Goal: Task Accomplishment & Management: Manage account settings

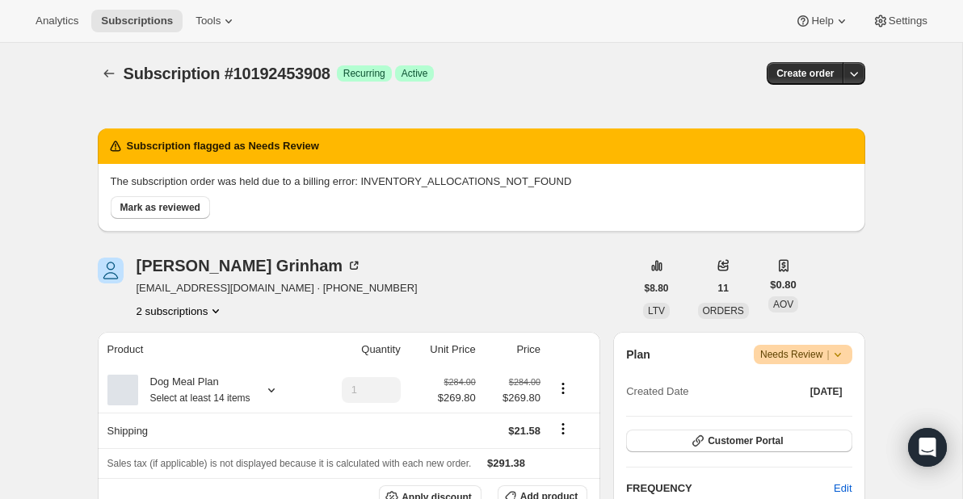
scroll to position [1403, 0]
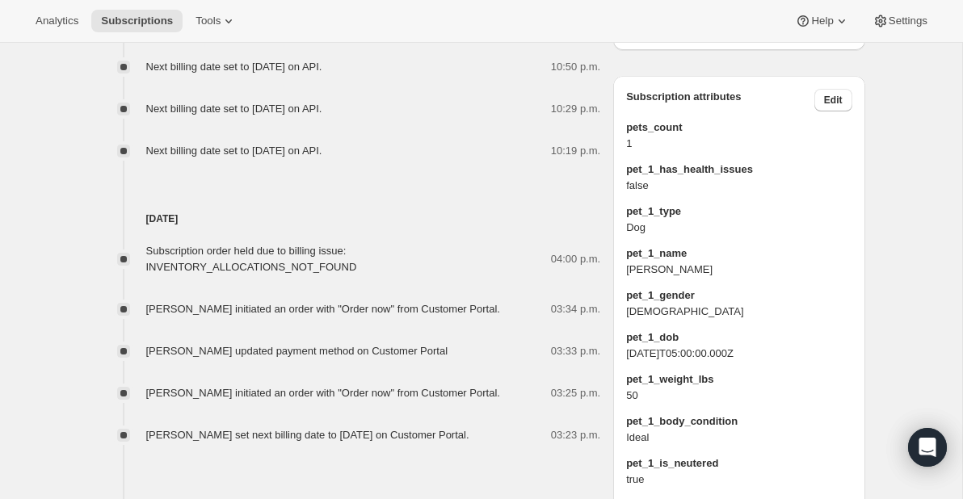
scroll to position [1043, 0]
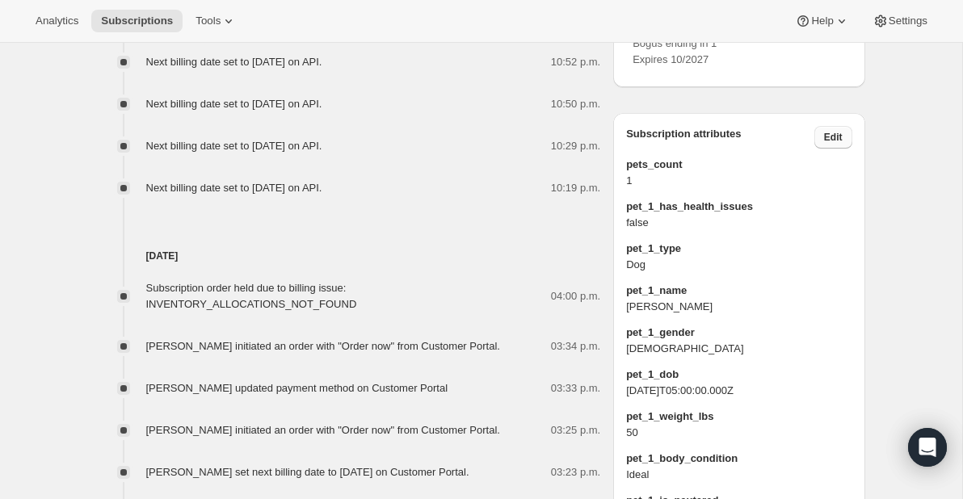
click at [841, 144] on span "Edit" at bounding box center [833, 137] width 19 height 13
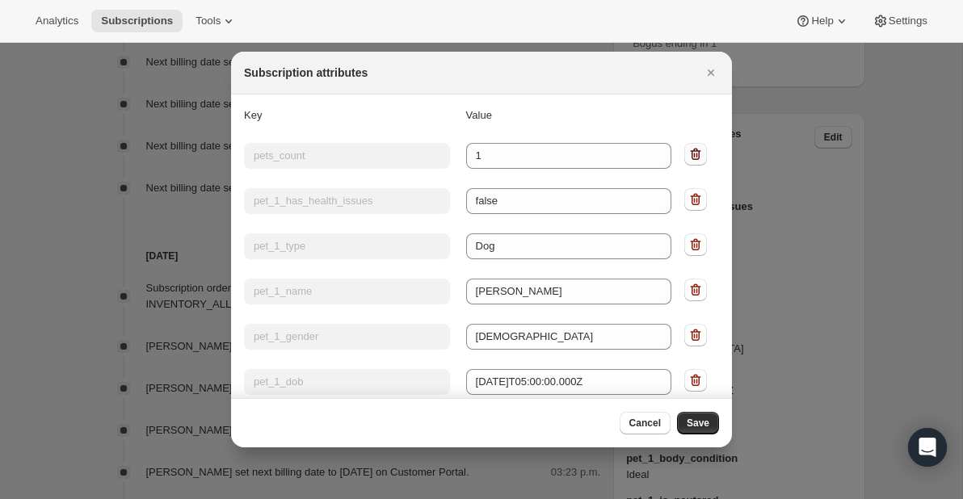
click at [697, 153] on icon ":r20:" at bounding box center [695, 154] width 16 height 16
type input "pet_1_has_health_issues"
type input "false"
type input "pet_1_type"
type input "Dog"
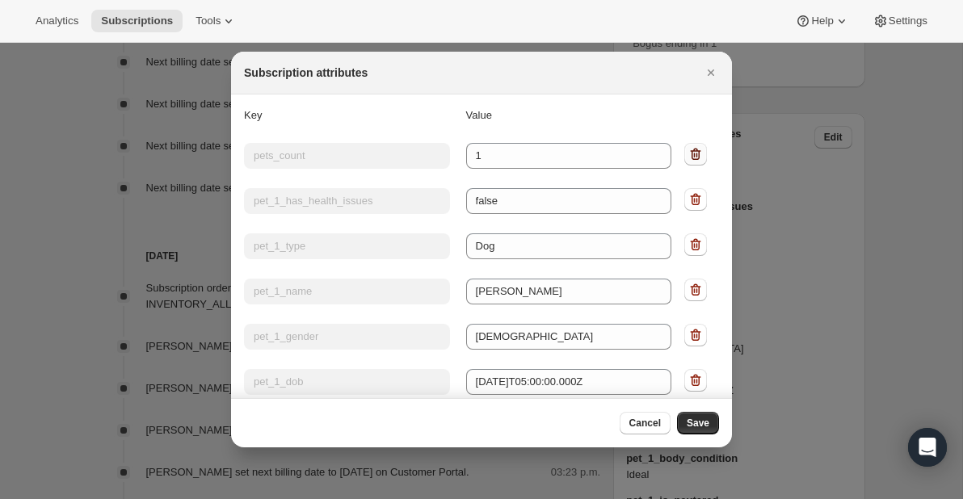
type input "pet_1_name"
type input "[PERSON_NAME]"
type input "pet_1_gender"
type input "[DEMOGRAPHIC_DATA]"
type input "pet_1_dob"
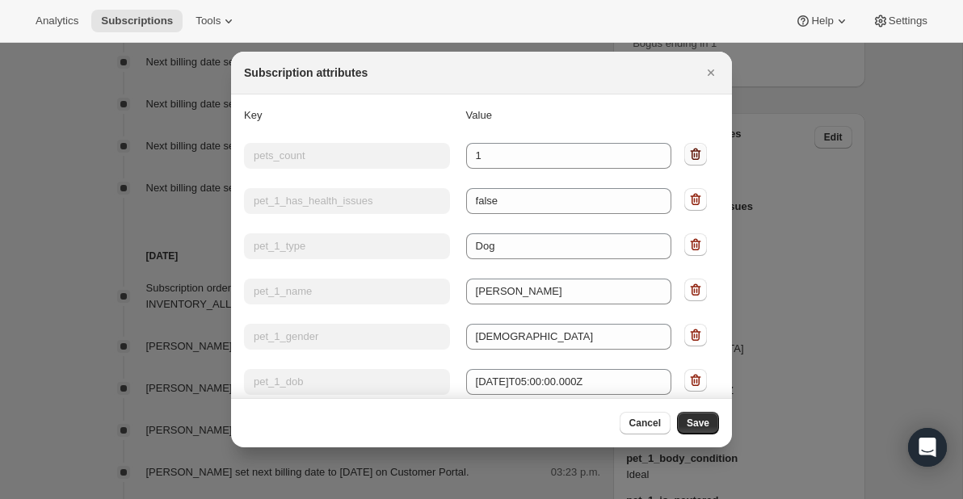
type input "[DATE]T05:00:00.000Z"
type input "pet_1_weight_lbs"
type input "50"
type input "pet_1_body_condition"
type input "Ideal"
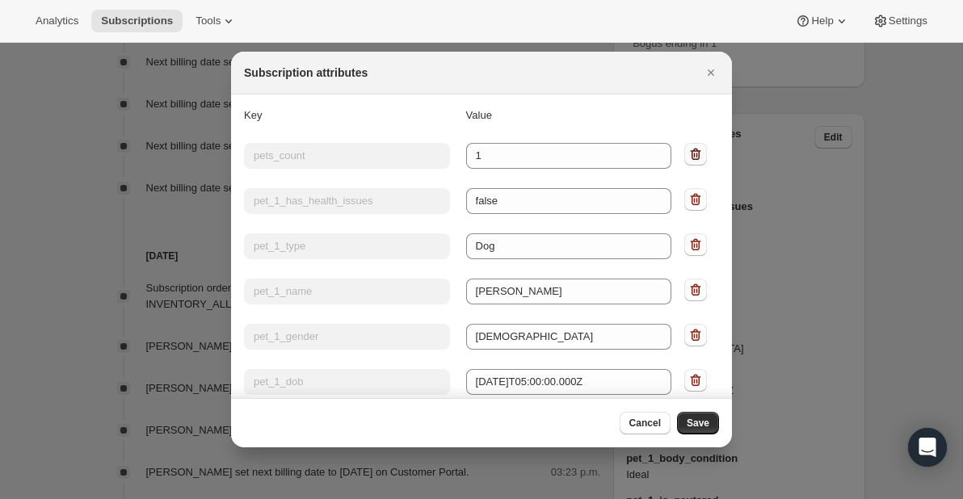
type input "pet_1_is_neutered"
type input "true"
type input "pet_1_ts_portion_size"
type input "full"
type input "pet_1_tags"
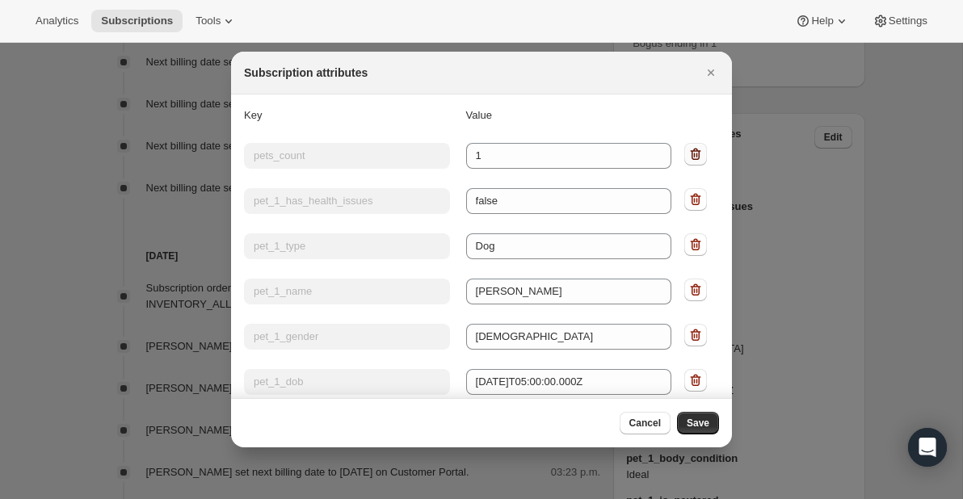
type input "Age:Adult"
type input "pet_1_packages_per_day"
type input "1.726017210906154"
type input "pet_1_calories_per_day"
type input "1018.3501544346309"
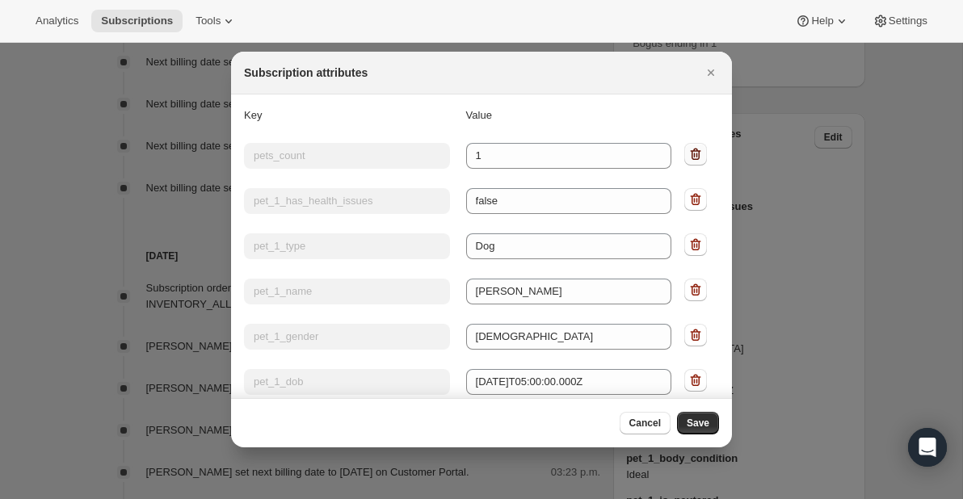
type input "pet_1_breed_dogs"
type input "Boxer"
type input "next delivery date"
type input "Thu 2025-09-25T05:00:00.000Z"
type input "next fulfilment date"
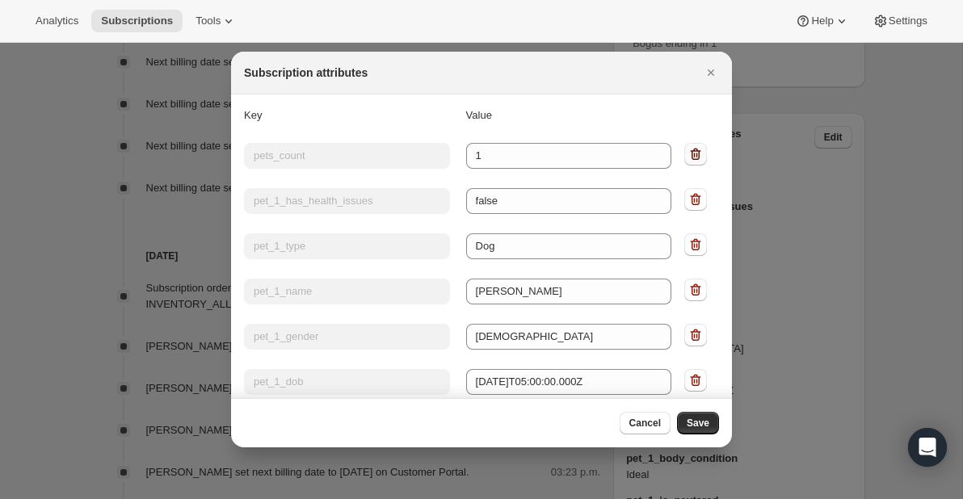
type input "Tue 2025-09-23T05:00:00.000Z"
type input "next billing date"
type input "Mon 2025-09-22T05:00:00.000Z"
type input "prev billing date"
type input "Mon 2025-09-15T05:00:00.000Z"
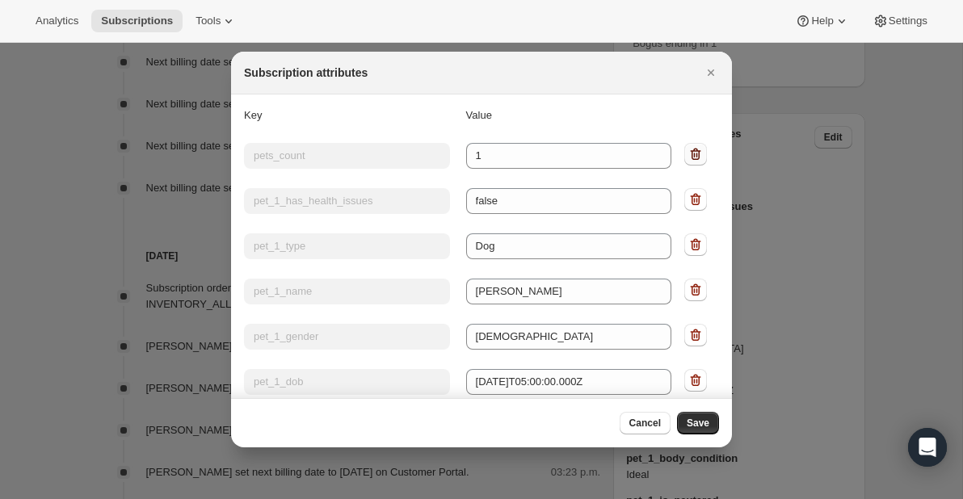
type input "next one-time only"
type input "false"
type input "updated on"
type input "Sat 2025-09-13T16:53:44.641Z"
type input "current cycle reschedule count"
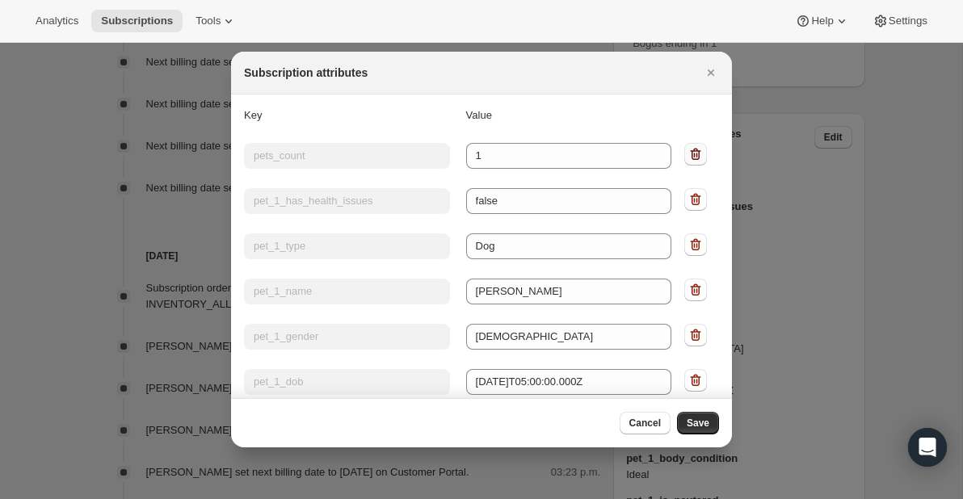
type input "0"
click at [697, 153] on icon ":r20:" at bounding box center [695, 154] width 16 height 16
type input "pet_1_type"
type input "Dog"
type input "pet_1_name"
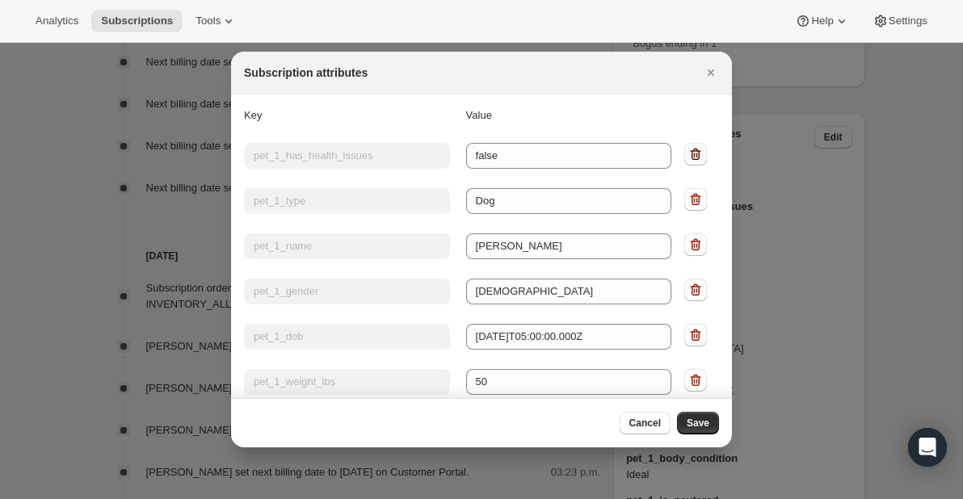
type input "[PERSON_NAME]"
type input "pet_1_gender"
type input "[DEMOGRAPHIC_DATA]"
type input "pet_1_dob"
type input "[DATE]T05:00:00.000Z"
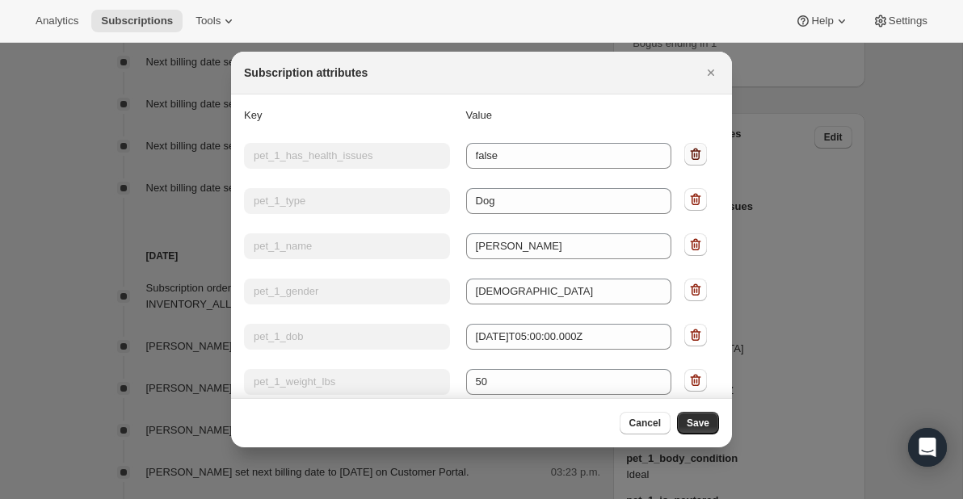
type input "pet_1_weight_lbs"
type input "50"
type input "pet_1_body_condition"
type input "Ideal"
type input "pet_1_is_neutered"
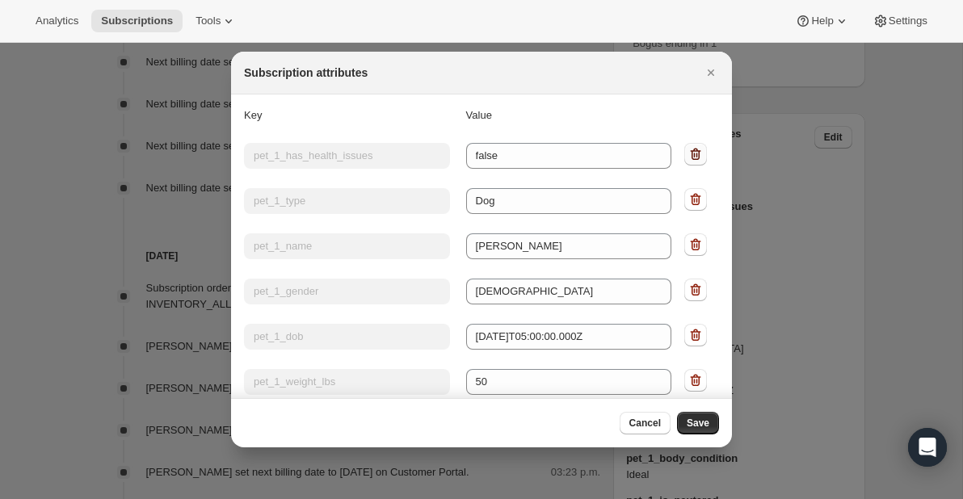
type input "true"
type input "pet_1_ts_portion_size"
type input "full"
type input "pet_1_tags"
type input "Age:Adult"
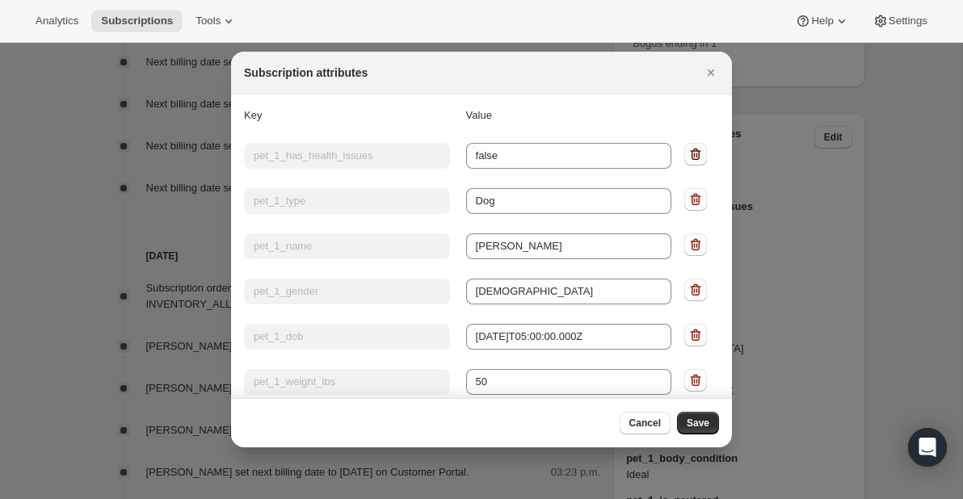
type input "pet_1_packages_per_day"
type input "1.726017210906154"
type input "pet_1_calories_per_day"
type input "1018.3501544346309"
type input "pet_1_breed_dogs"
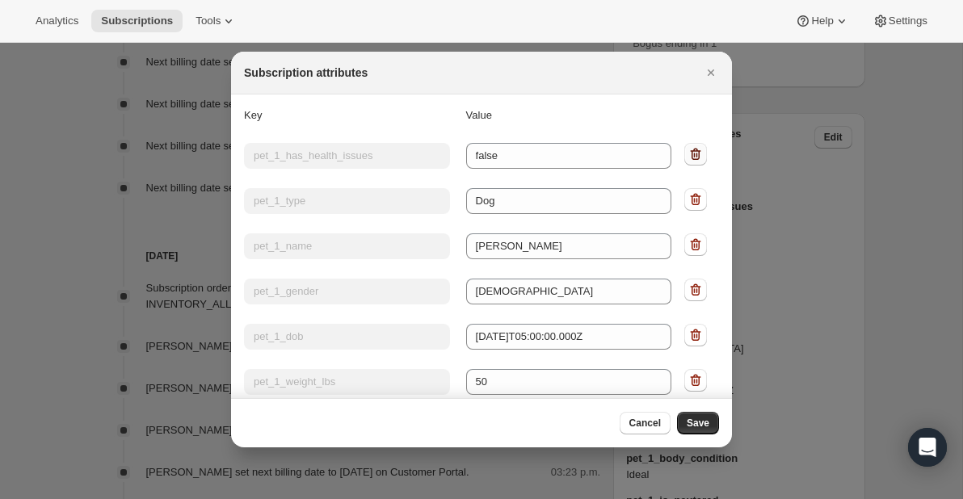
type input "Boxer"
type input "next delivery date"
type input "Thu 2025-09-25T05:00:00.000Z"
type input "next fulfilment date"
type input "Tue 2025-09-23T05:00:00.000Z"
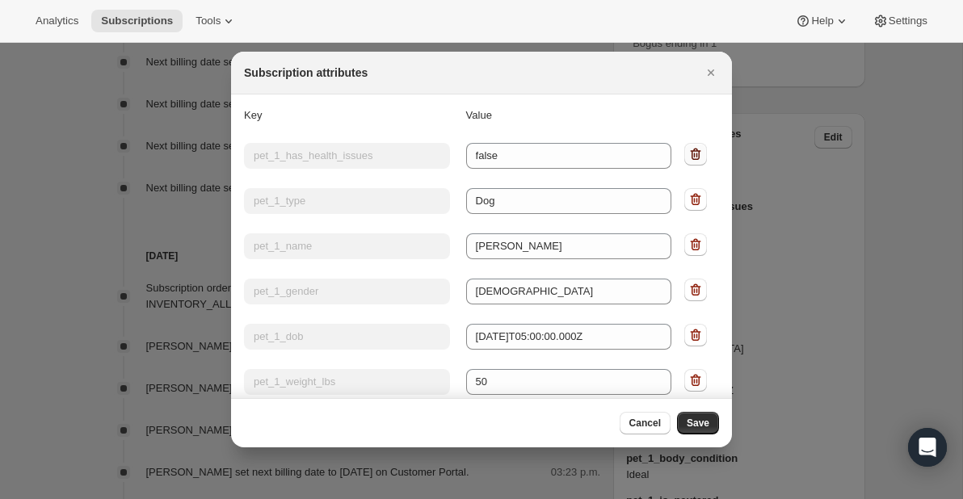
type input "next billing date"
type input "Mon 2025-09-22T05:00:00.000Z"
type input "prev billing date"
type input "Mon 2025-09-15T05:00:00.000Z"
type input "next one-time only"
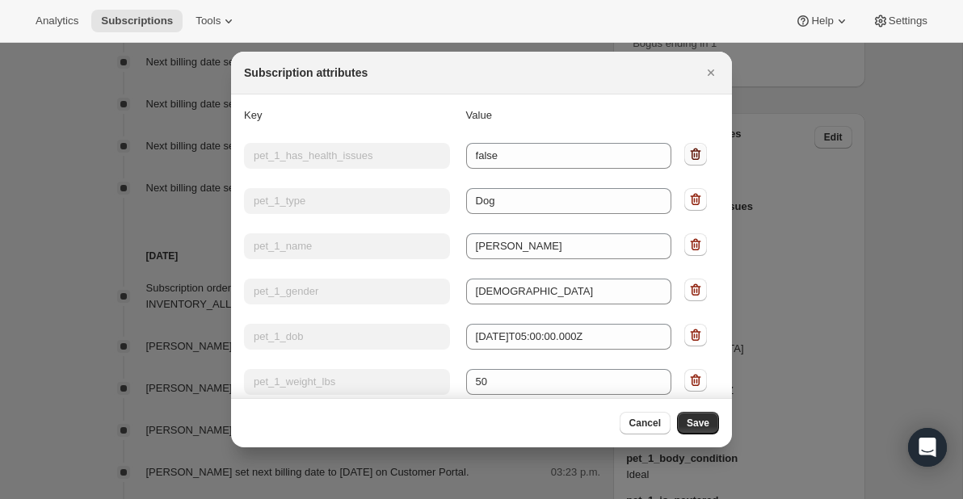
type input "false"
type input "updated on"
type input "Sat 2025-09-13T16:53:44.641Z"
type input "current cycle reschedule count"
type input "0"
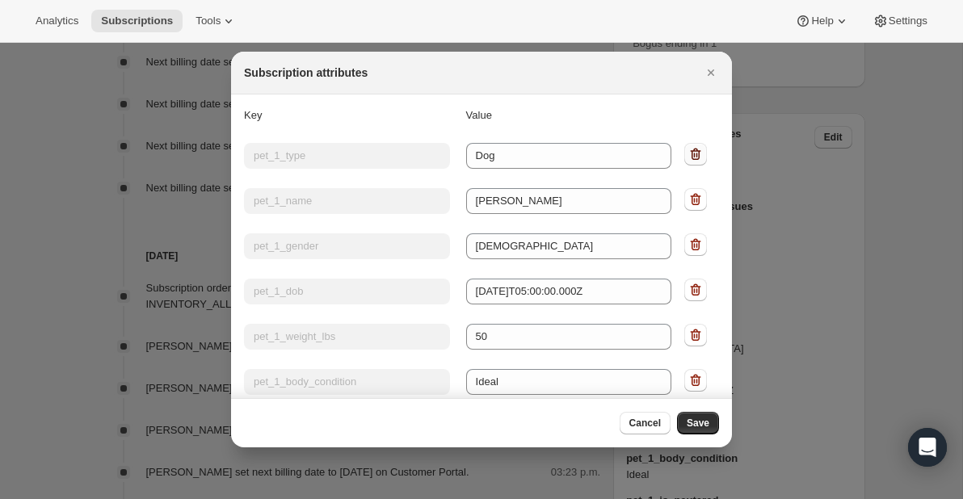
click at [697, 153] on icon ":r20:" at bounding box center [695, 154] width 16 height 16
type input "pet_1_name"
type input "[PERSON_NAME]"
type input "pet_1_gender"
type input "[DEMOGRAPHIC_DATA]"
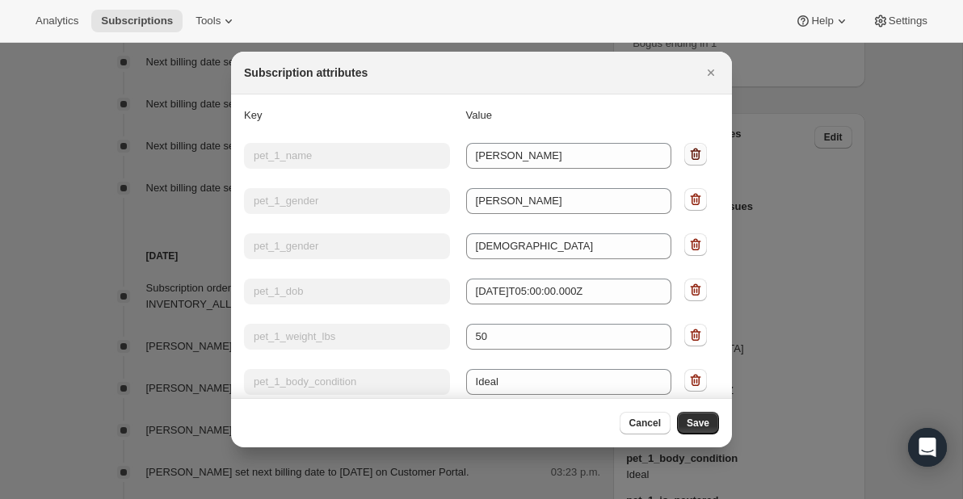
type input "pet_1_dob"
type input "[DATE]T05:00:00.000Z"
type input "pet_1_weight_lbs"
type input "50"
type input "pet_1_body_condition"
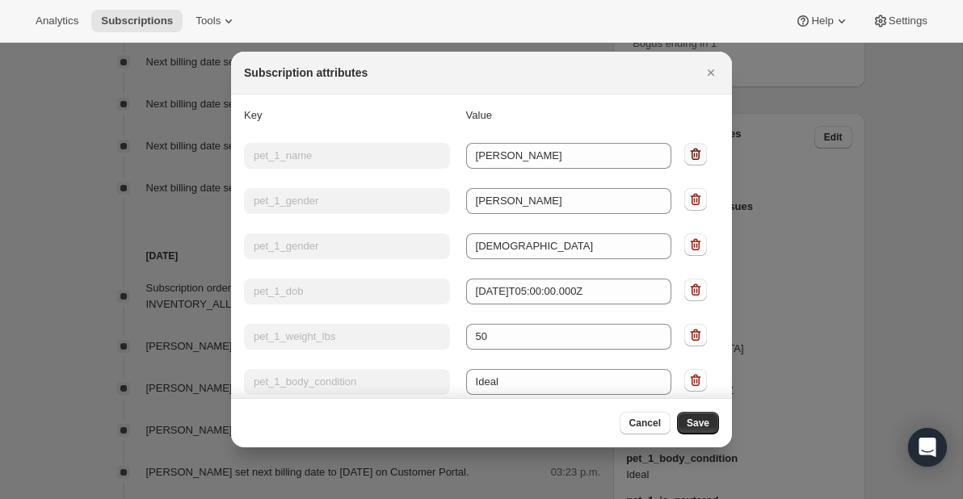
type input "Ideal"
type input "pet_1_is_neutered"
type input "true"
type input "pet_1_ts_portion_size"
type input "full"
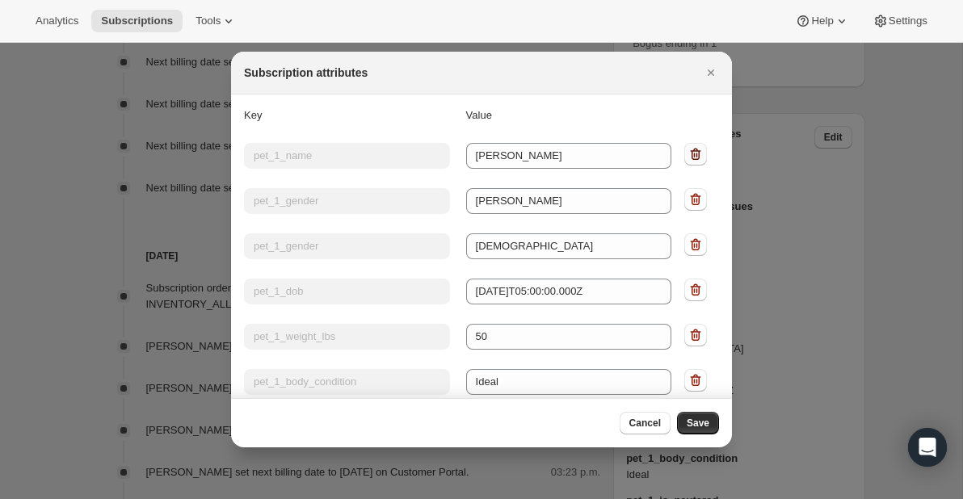
type input "pet_1_tags"
type input "Age:Adult"
type input "pet_1_packages_per_day"
type input "1.726017210906154"
type input "pet_1_calories_per_day"
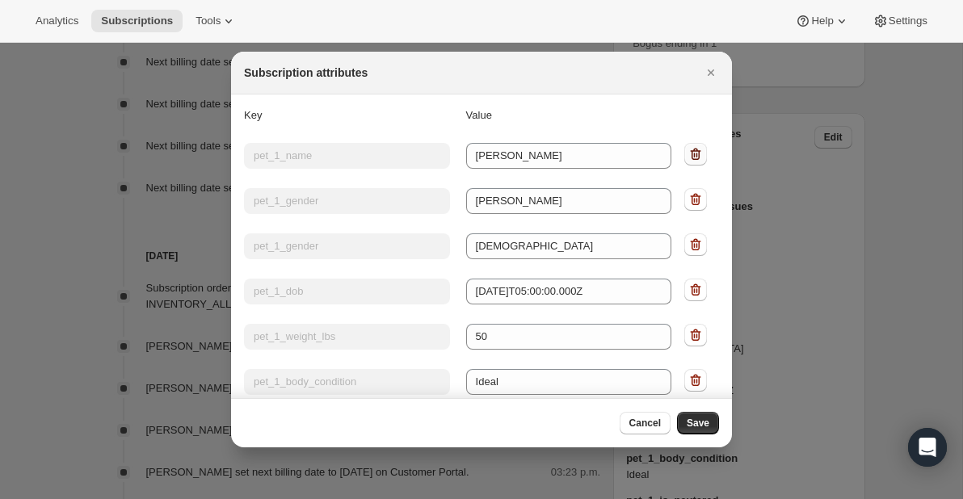
type input "1018.3501544346309"
type input "pet_1_breed_dogs"
type input "Boxer"
type input "next delivery date"
type input "Thu 2025-09-25T05:00:00.000Z"
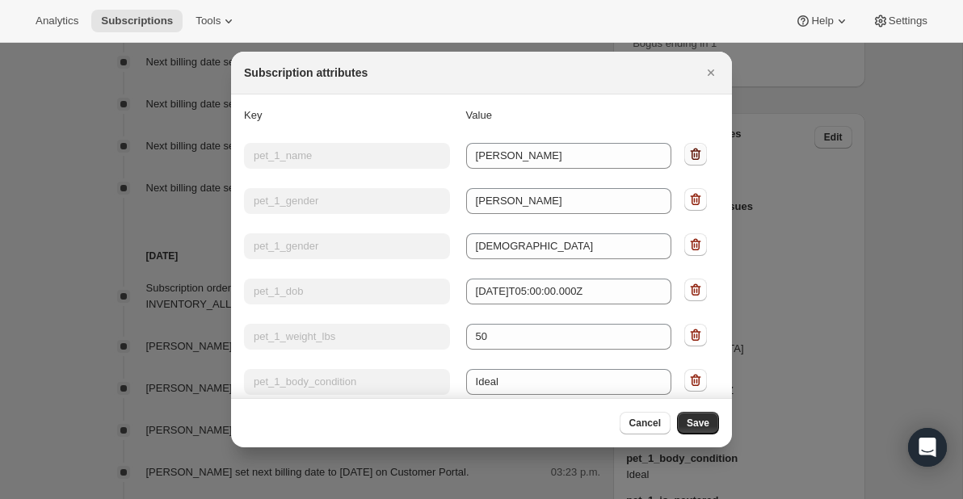
type input "next fulfilment date"
type input "Tue 2025-09-23T05:00:00.000Z"
type input "next billing date"
type input "Mon 2025-09-22T05:00:00.000Z"
type input "prev billing date"
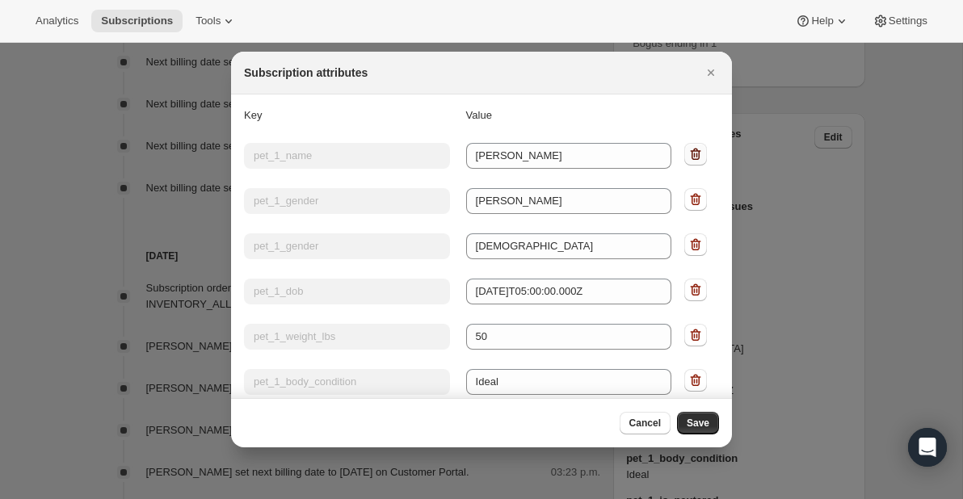
type input "Mon 2025-09-15T05:00:00.000Z"
type input "next one-time only"
type input "false"
type input "updated on"
type input "Sat 2025-09-13T16:53:44.641Z"
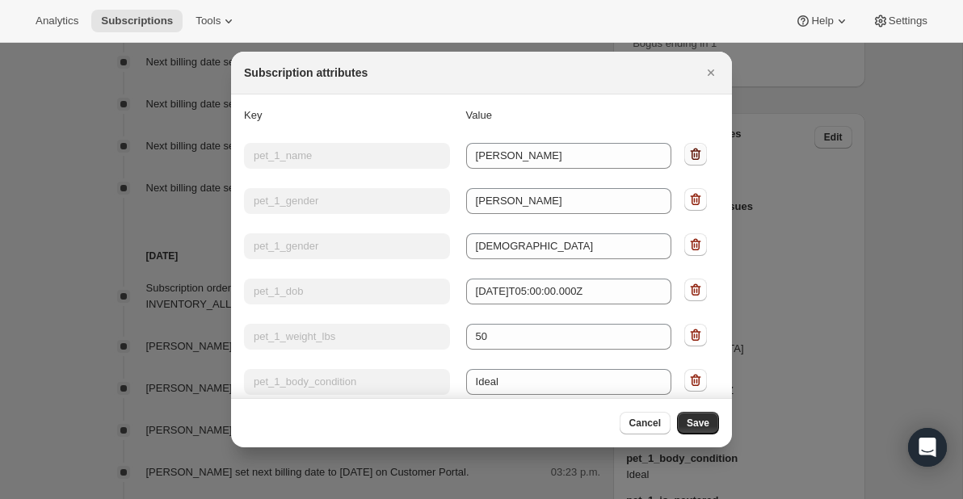
type input "current cycle reschedule count"
type input "0"
click at [697, 153] on icon ":r20:" at bounding box center [695, 154] width 16 height 16
type input "pet_1_gender"
type input "[DEMOGRAPHIC_DATA]"
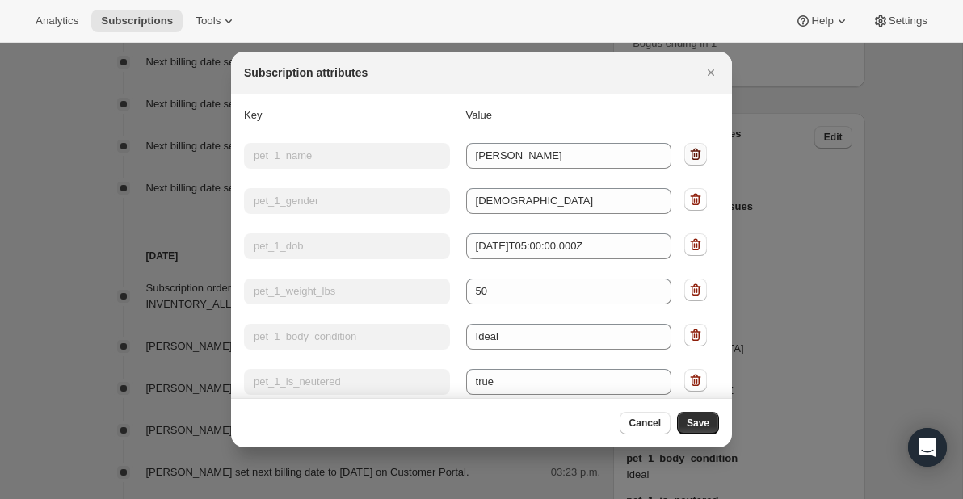
type input "pet_1_dob"
type input "[DATE]T05:00:00.000Z"
type input "pet_1_weight_lbs"
type input "50"
type input "pet_1_body_condition"
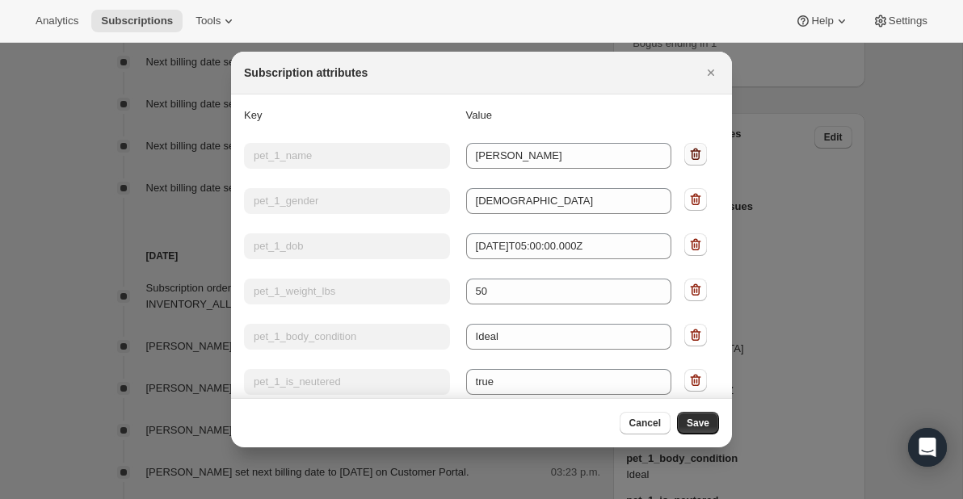
type input "Ideal"
type input "pet_1_is_neutered"
type input "true"
type input "pet_1_ts_portion_size"
type input "full"
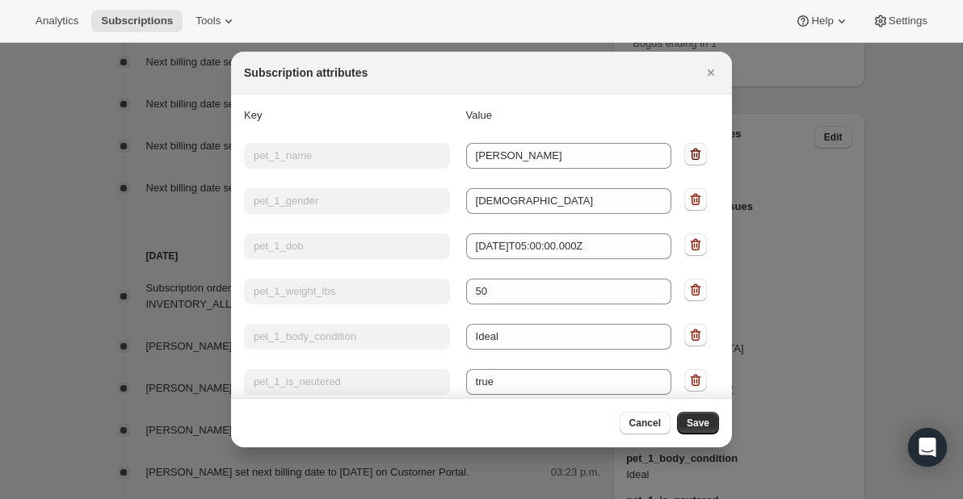
type input "pet_1_tags"
type input "Age:Adult"
type input "pet_1_packages_per_day"
type input "1.726017210906154"
type input "pet_1_calories_per_day"
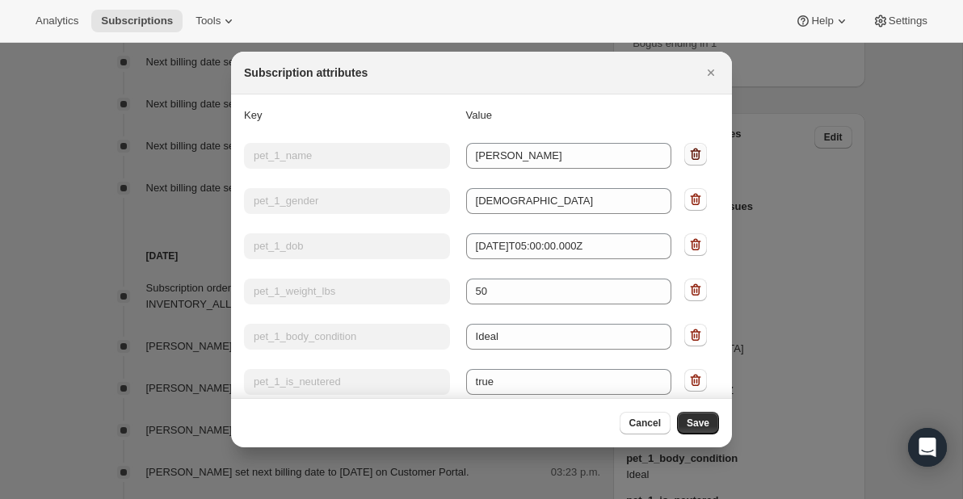
type input "1018.3501544346309"
type input "pet_1_breed_dogs"
type input "Boxer"
type input "next delivery date"
type input "Thu 2025-09-25T05:00:00.000Z"
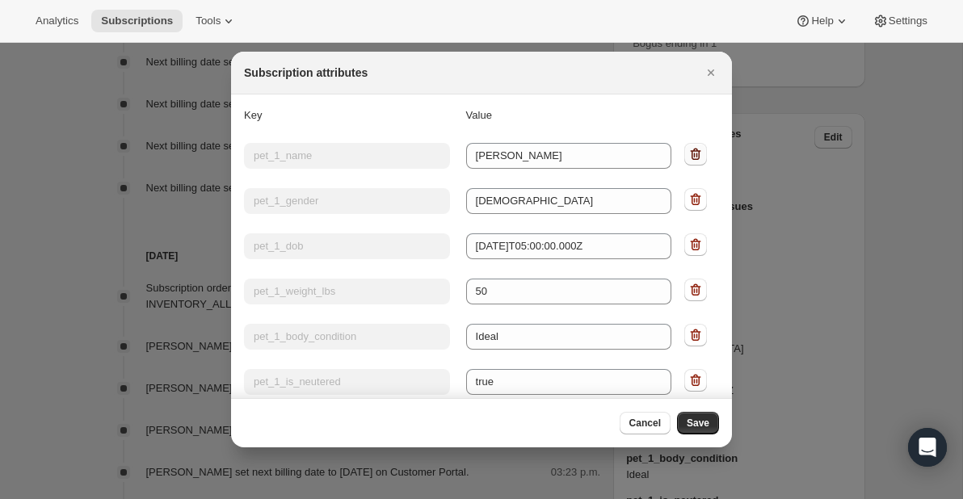
type input "next fulfilment date"
type input "Tue 2025-09-23T05:00:00.000Z"
type input "next billing date"
type input "Mon 2025-09-22T05:00:00.000Z"
type input "prev billing date"
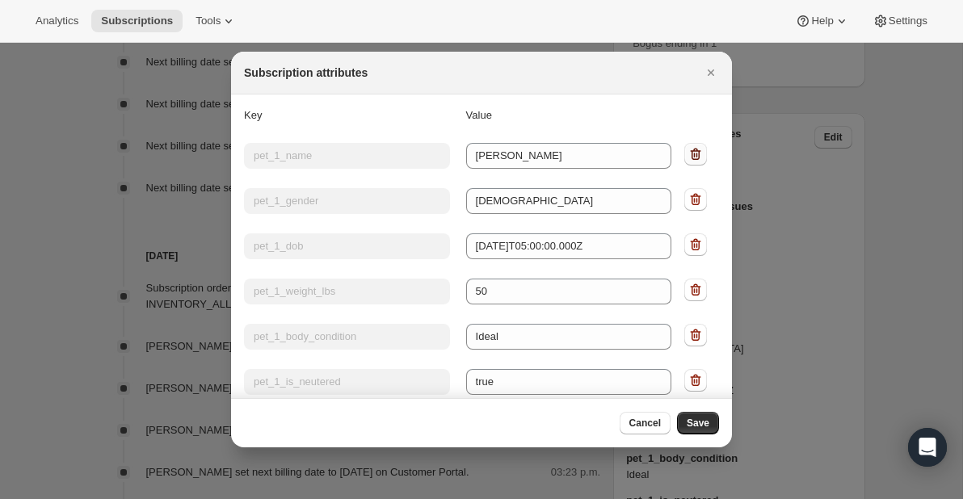
type input "Mon 2025-09-15T05:00:00.000Z"
type input "next one-time only"
type input "false"
type input "updated on"
type input "Sat 2025-09-13T16:53:44.641Z"
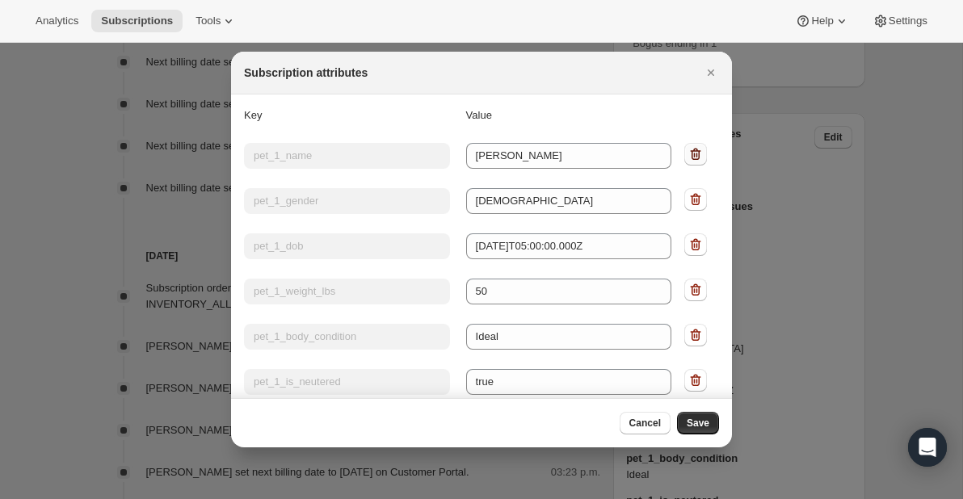
type input "current cycle reschedule count"
type input "0"
click at [697, 153] on icon ":r20:" at bounding box center [695, 154] width 16 height 16
type input "pet_1_dob"
type input "[DATE]T05:00:00.000Z"
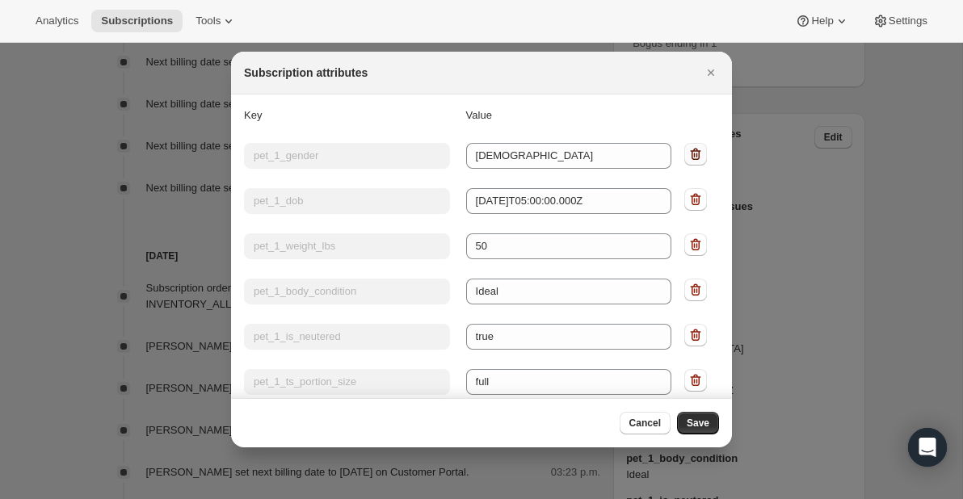
type input "pet_1_weight_lbs"
type input "50"
type input "pet_1_body_condition"
type input "Ideal"
type input "pet_1_is_neutered"
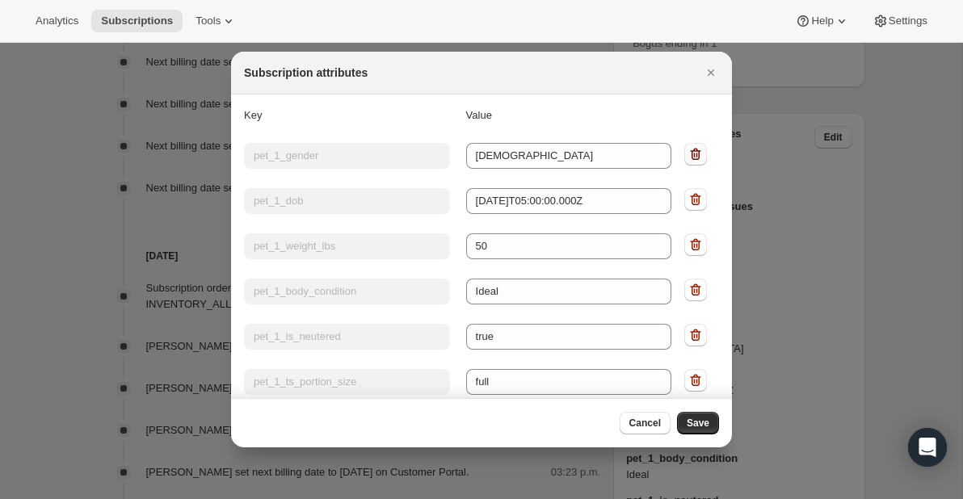
type input "true"
type input "pet_1_ts_portion_size"
type input "full"
type input "pet_1_tags"
type input "Age:Adult"
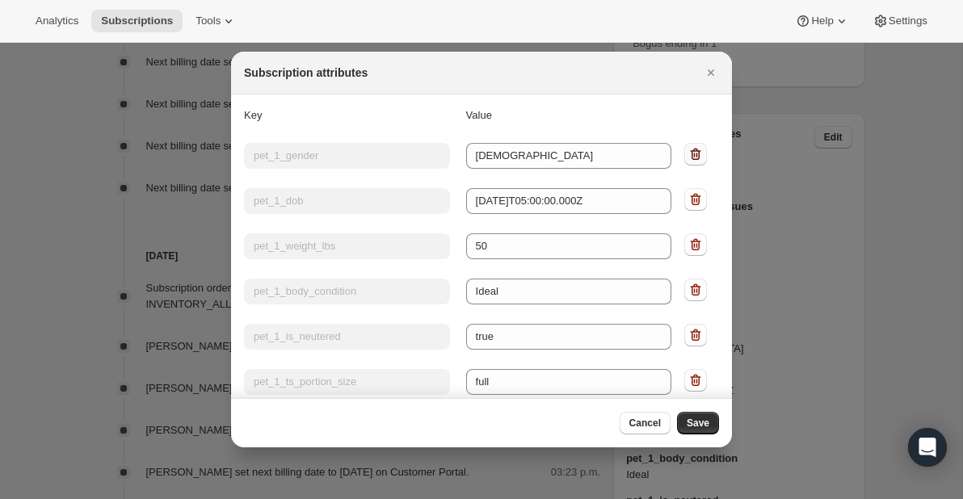
type input "pet_1_packages_per_day"
type input "1.726017210906154"
type input "pet_1_calories_per_day"
type input "1018.3501544346309"
type input "pet_1_breed_dogs"
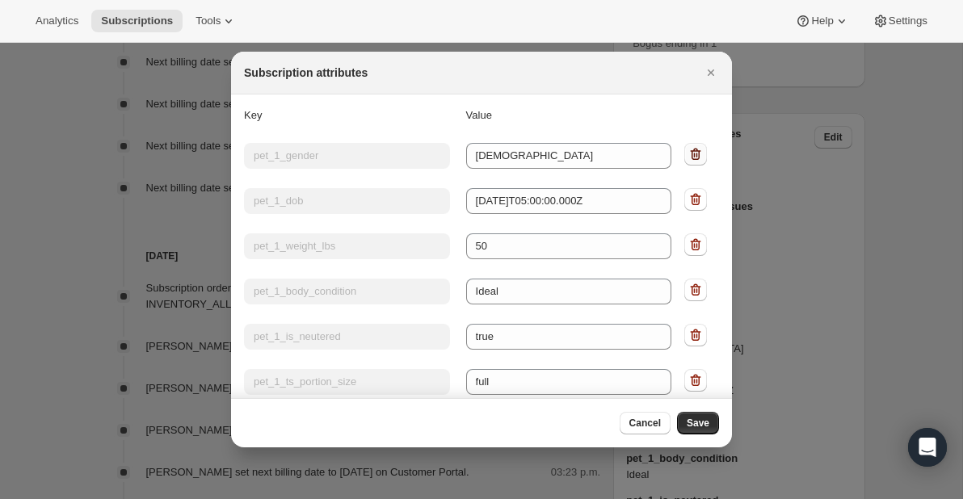
type input "Boxer"
type input "next delivery date"
type input "Thu 2025-09-25T05:00:00.000Z"
type input "next fulfilment date"
type input "Tue 2025-09-23T05:00:00.000Z"
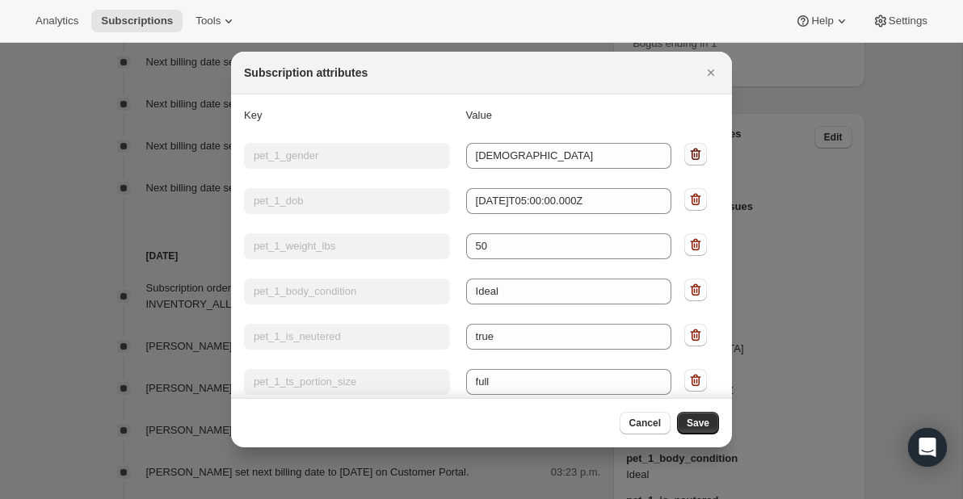
type input "next billing date"
type input "Mon 2025-09-22T05:00:00.000Z"
type input "prev billing date"
type input "Mon 2025-09-15T05:00:00.000Z"
type input "next one-time only"
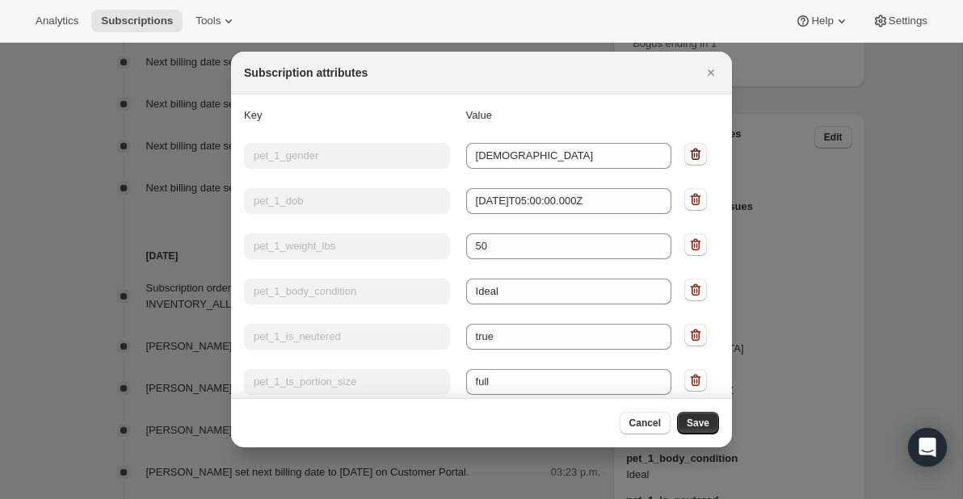
type input "false"
type input "updated on"
type input "Sat 2025-09-13T16:53:44.641Z"
type input "current cycle reschedule count"
type input "0"
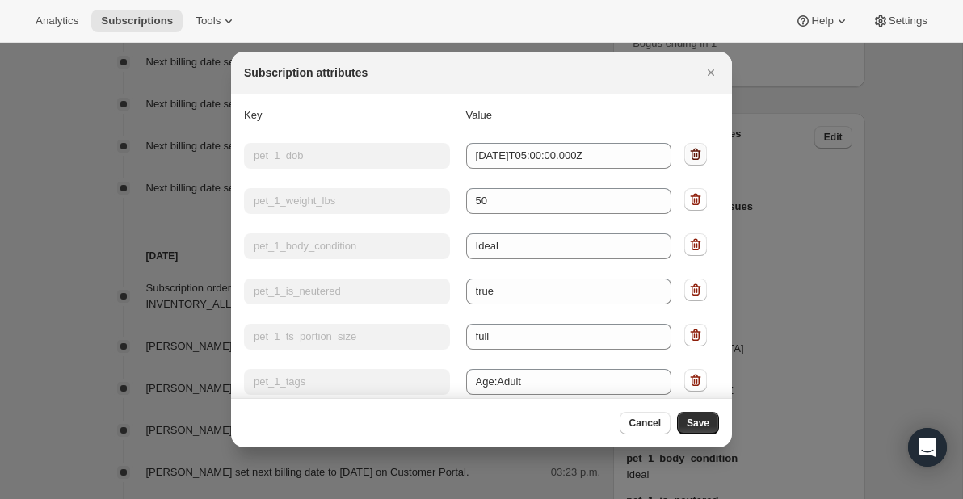
click at [697, 153] on icon ":r20:" at bounding box center [695, 154] width 16 height 16
type input "pet_1_weight_lbs"
type input "50"
type input "pet_1_body_condition"
type input "Ideal"
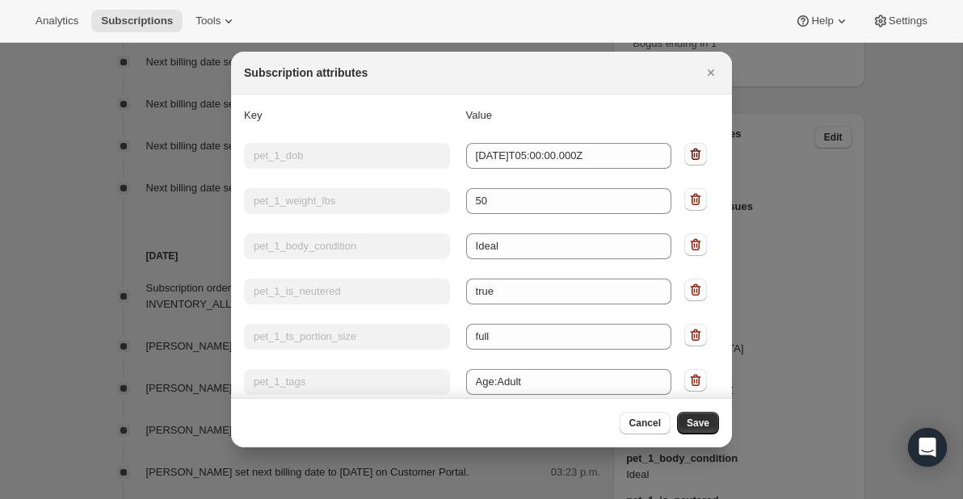
type input "pet_1_is_neutered"
type input "true"
type input "pet_1_ts_portion_size"
type input "full"
type input "pet_1_tags"
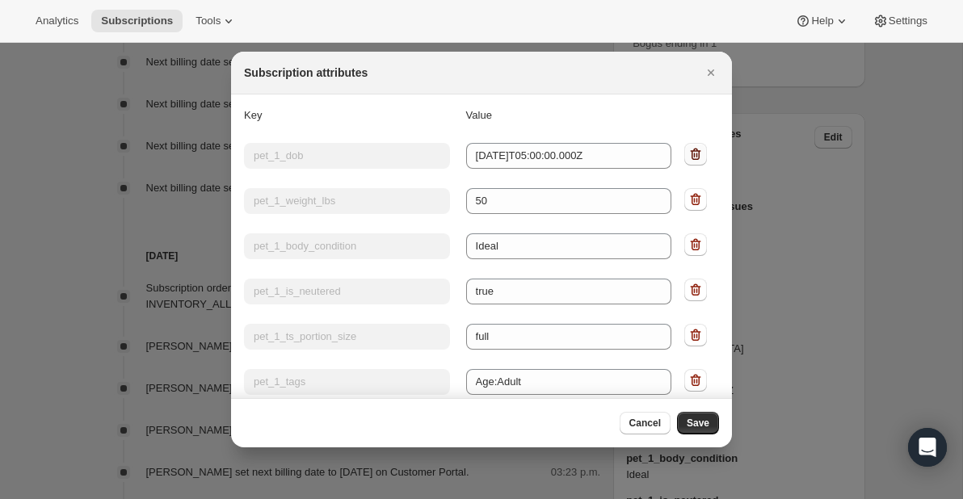
type input "Age:Adult"
type input "pet_1_packages_per_day"
type input "1.726017210906154"
type input "pet_1_calories_per_day"
type input "1018.3501544346309"
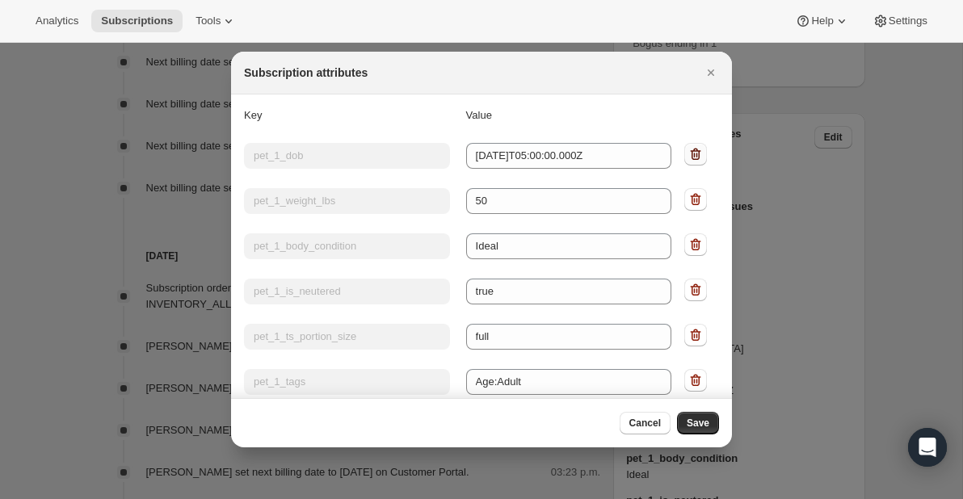
type input "pet_1_breed_dogs"
type input "Boxer"
type input "next delivery date"
type input "Thu 2025-09-25T05:00:00.000Z"
type input "next fulfilment date"
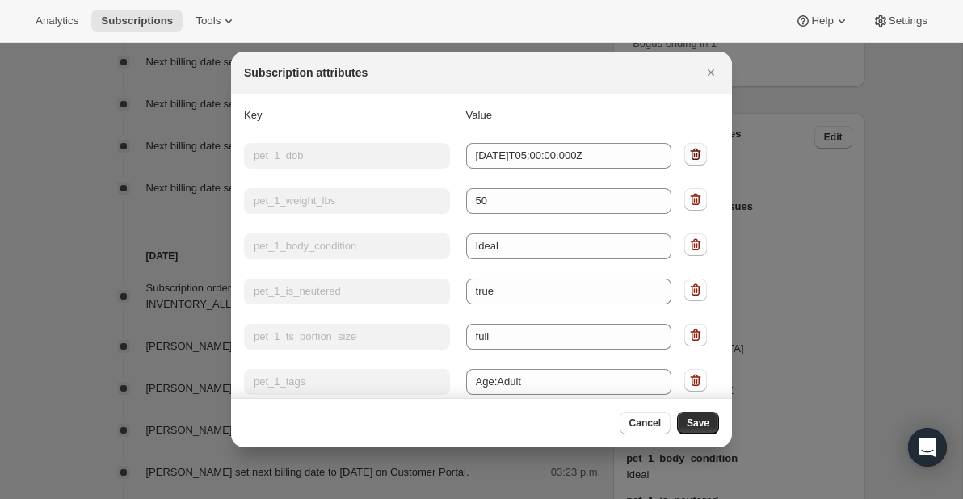
type input "Tue 2025-09-23T05:00:00.000Z"
click at [697, 153] on icon ":r20:" at bounding box center [695, 154] width 16 height 16
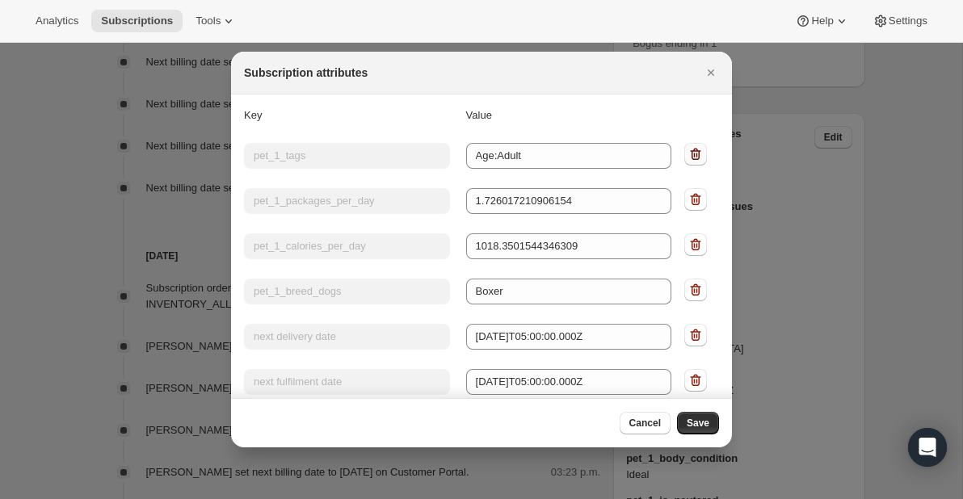
click at [697, 153] on icon ":r20:" at bounding box center [695, 154] width 16 height 16
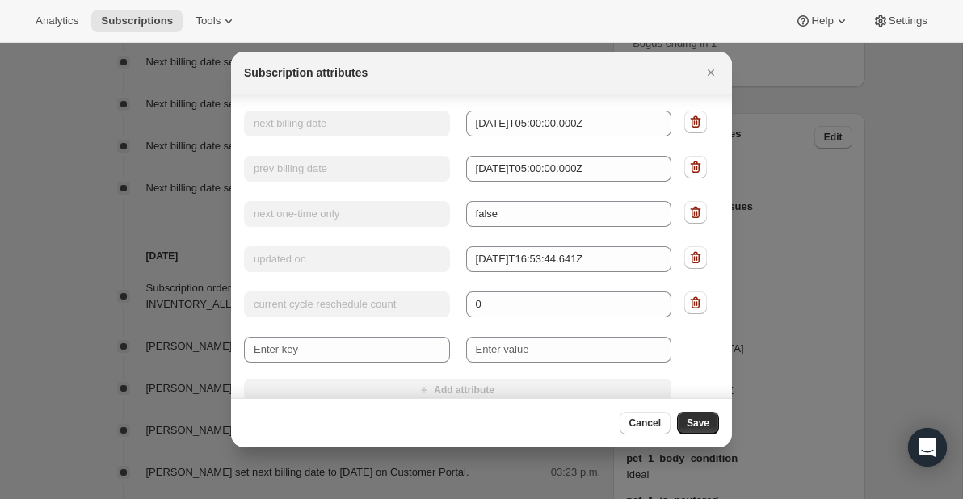
scroll to position [124, 0]
click at [699, 415] on button "Save" at bounding box center [698, 423] width 42 height 23
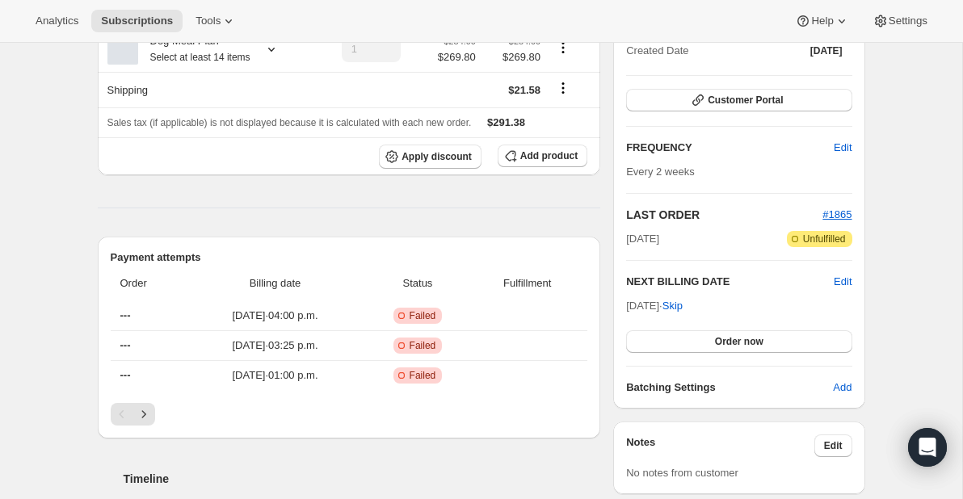
scroll to position [412, 0]
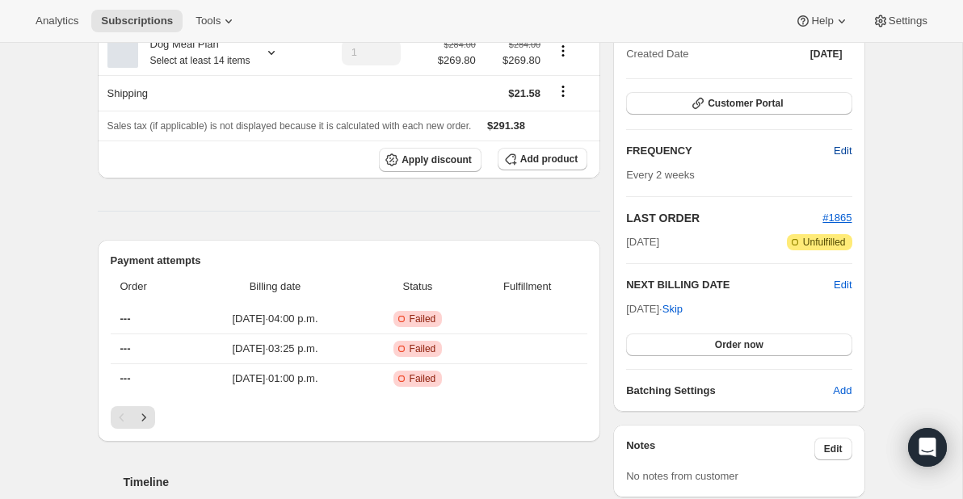
click at [848, 155] on span "Edit" at bounding box center [842, 151] width 18 height 16
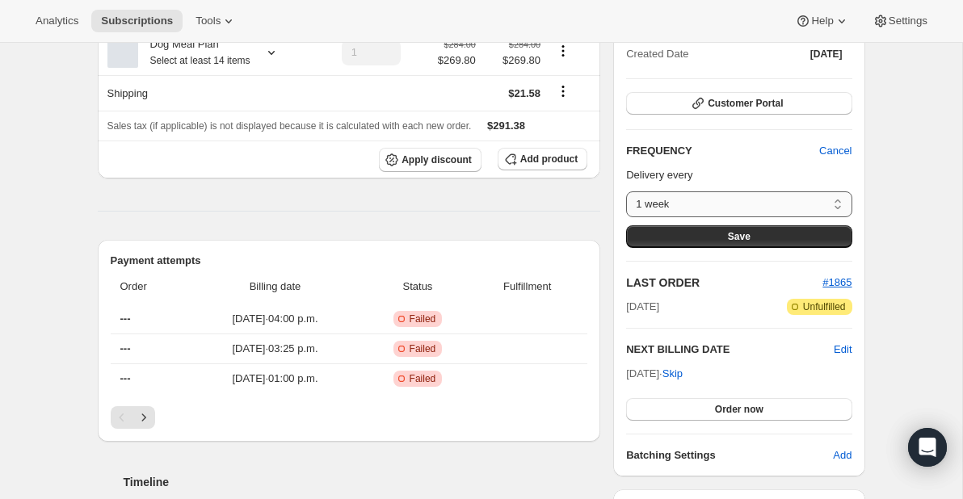
click at [830, 199] on select "1 week 2 weeks 3 weeks 4 weeks 5 weeks 6 weeks 7 weeks 8 weeks Custom..." at bounding box center [738, 204] width 225 height 26
click at [626, 191] on select "1 week 2 weeks 3 weeks 4 weeks 5 weeks 6 weeks 7 weeks 8 weeks Custom..." at bounding box center [738, 204] width 225 height 26
click at [748, 233] on span "Save" at bounding box center [739, 236] width 23 height 13
